Goal: Check status: Check status

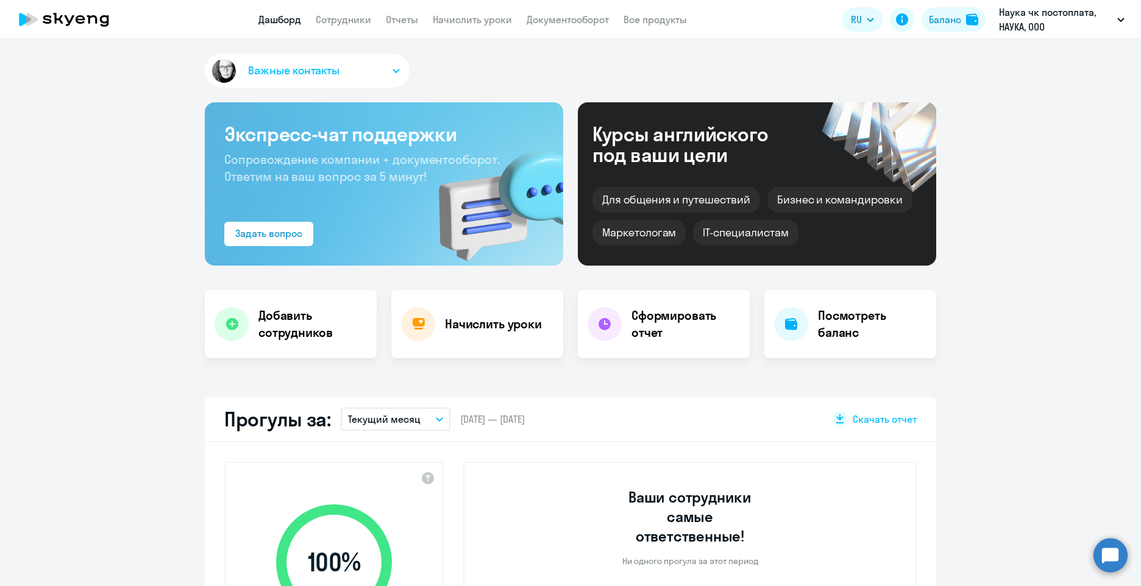
select select "30"
click at [343, 24] on link "Сотрудники" at bounding box center [343, 19] width 55 height 12
select select "30"
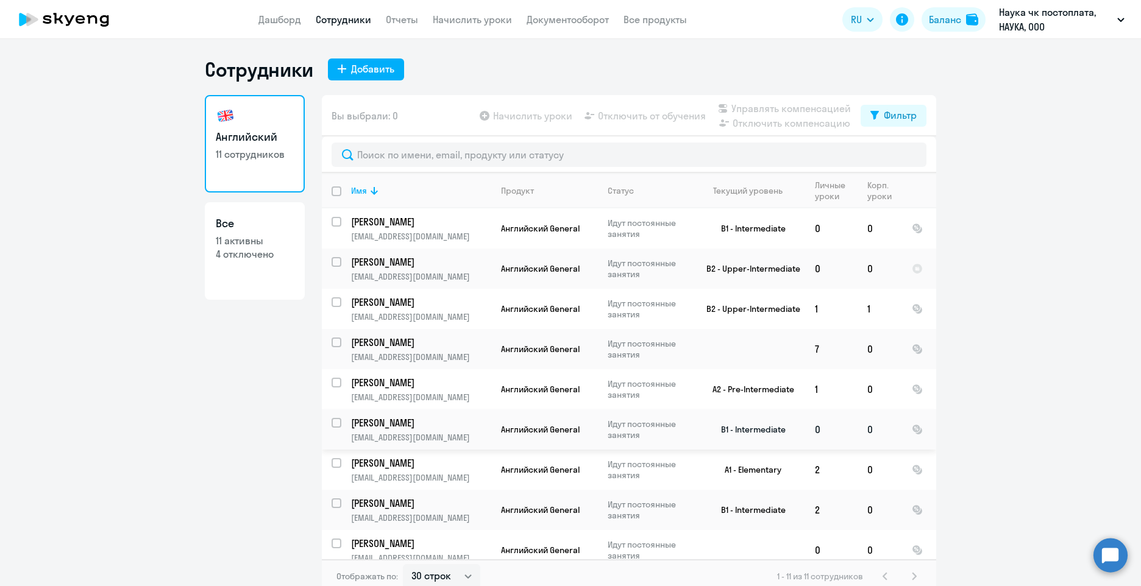
scroll to position [91, 0]
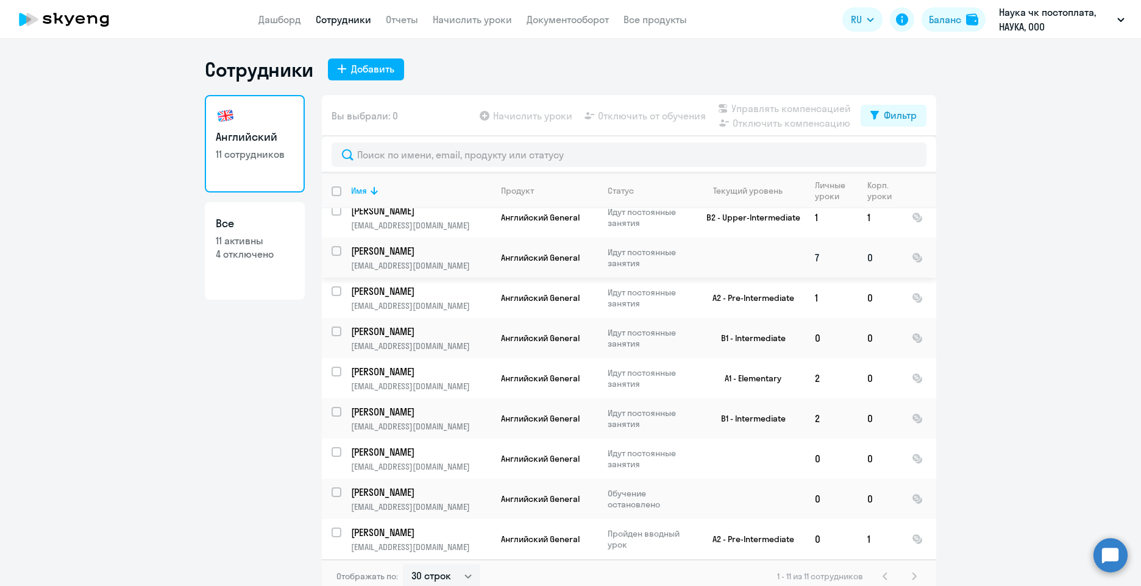
click at [453, 249] on p "[PERSON_NAME]" at bounding box center [420, 250] width 138 height 13
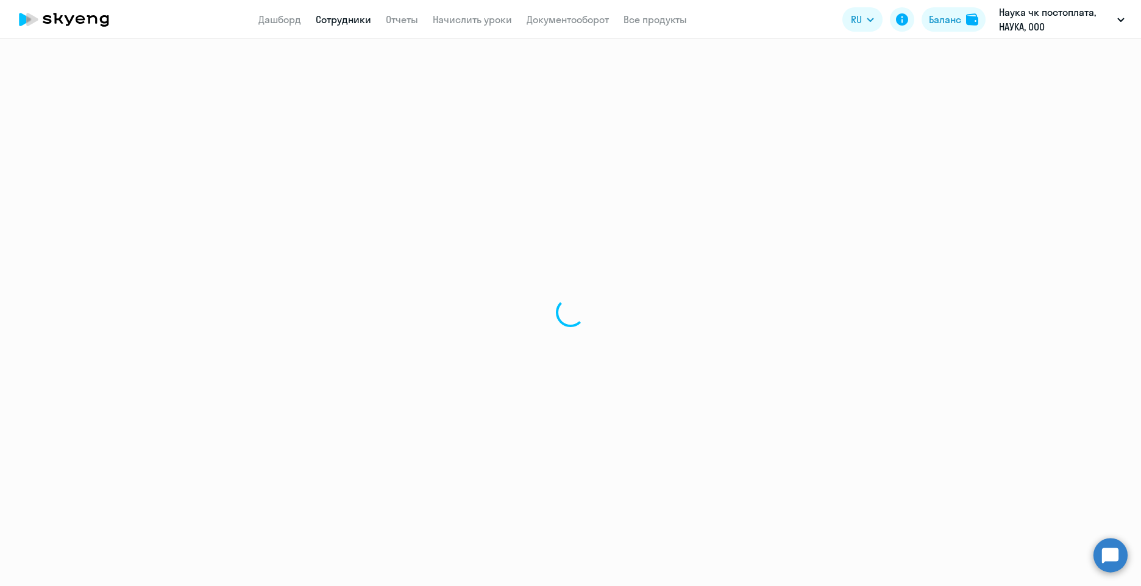
select select "english"
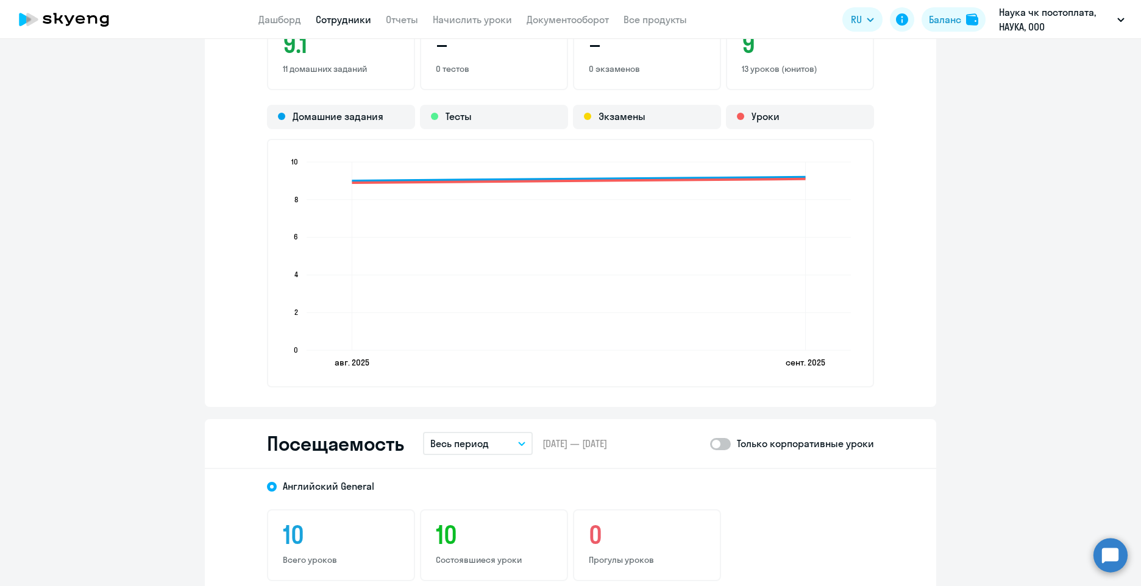
scroll to position [1280, 0]
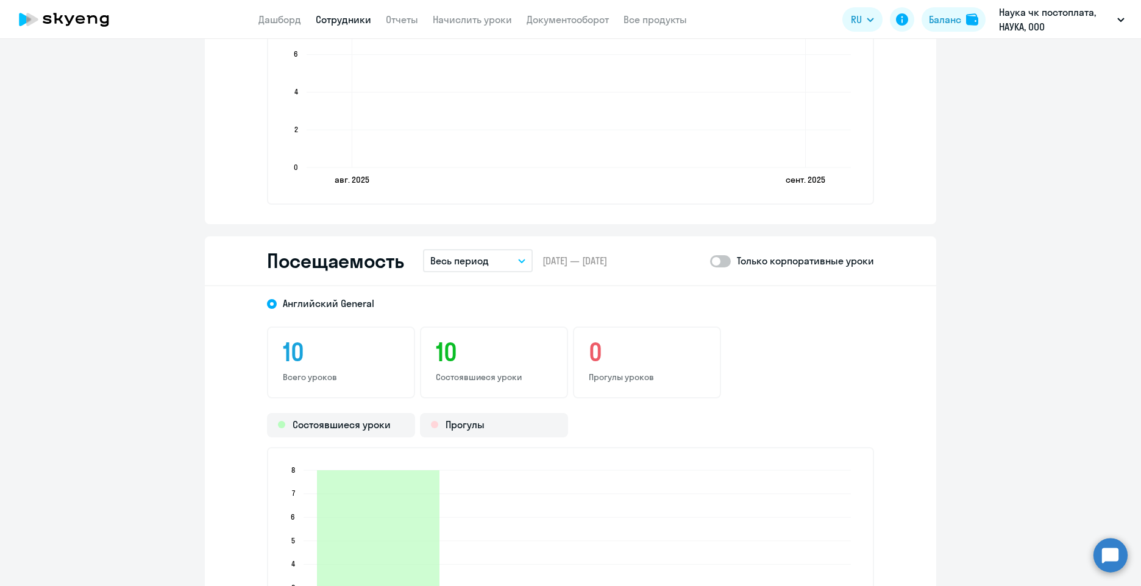
click at [491, 261] on button "Весь период" at bounding box center [478, 260] width 110 height 23
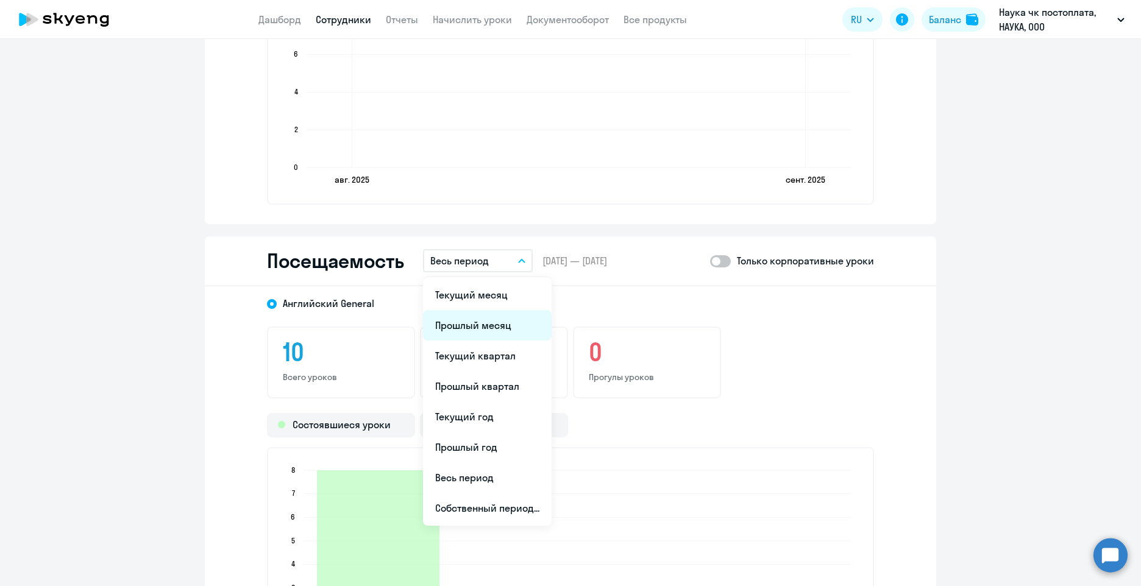
click at [481, 327] on li "Прошлый месяц" at bounding box center [487, 325] width 129 height 30
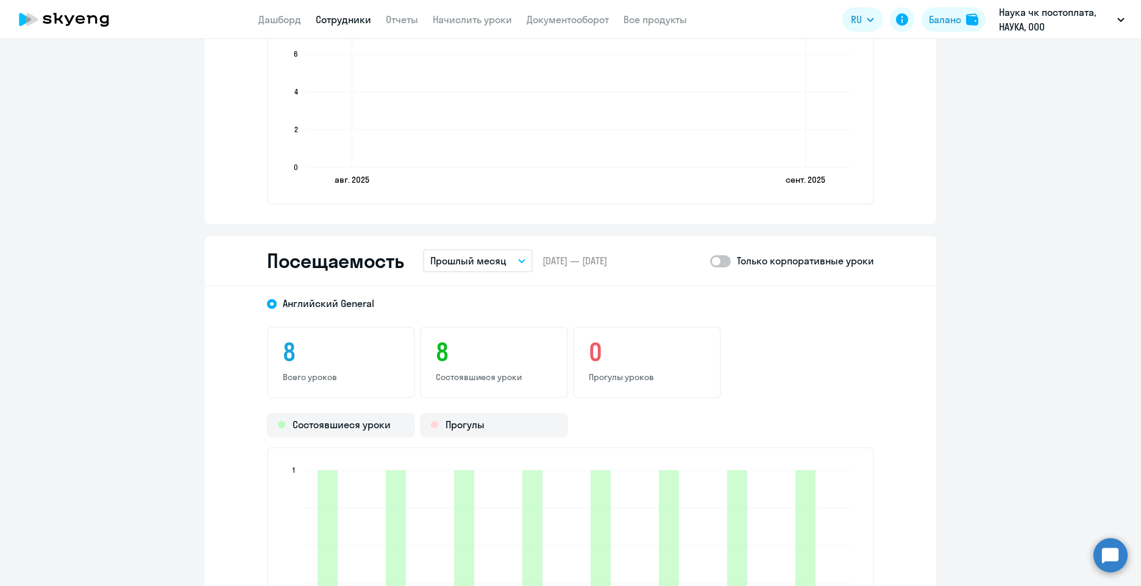
click at [715, 260] on span at bounding box center [720, 261] width 21 height 12
click at [710, 261] on input "checkbox" at bounding box center [709, 261] width 1 height 1
checkbox input "true"
